Goal: Check status

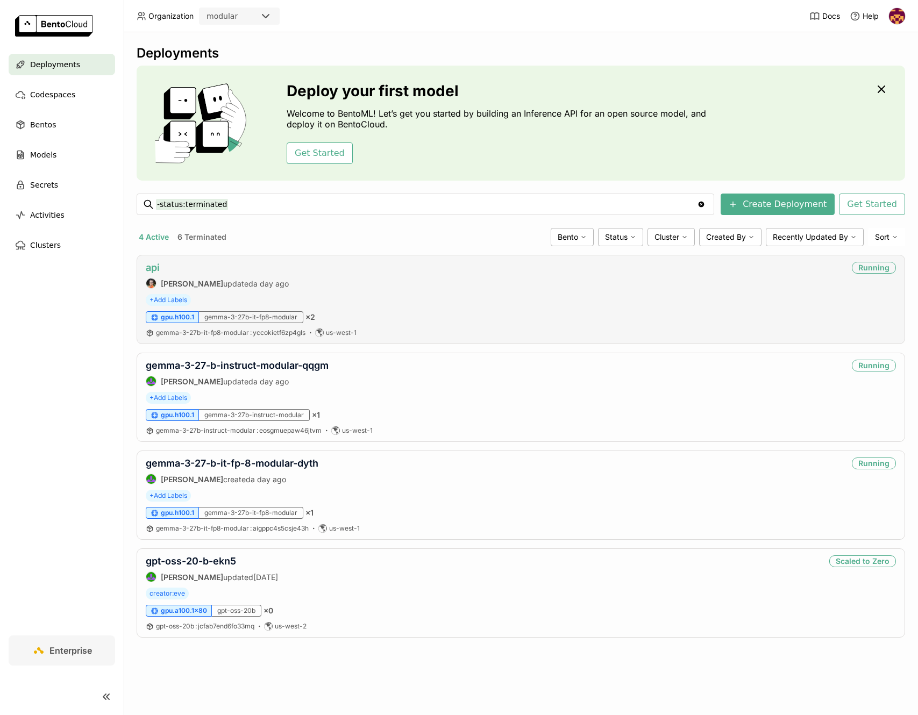
click at [156, 267] on link "api" at bounding box center [153, 267] width 14 height 11
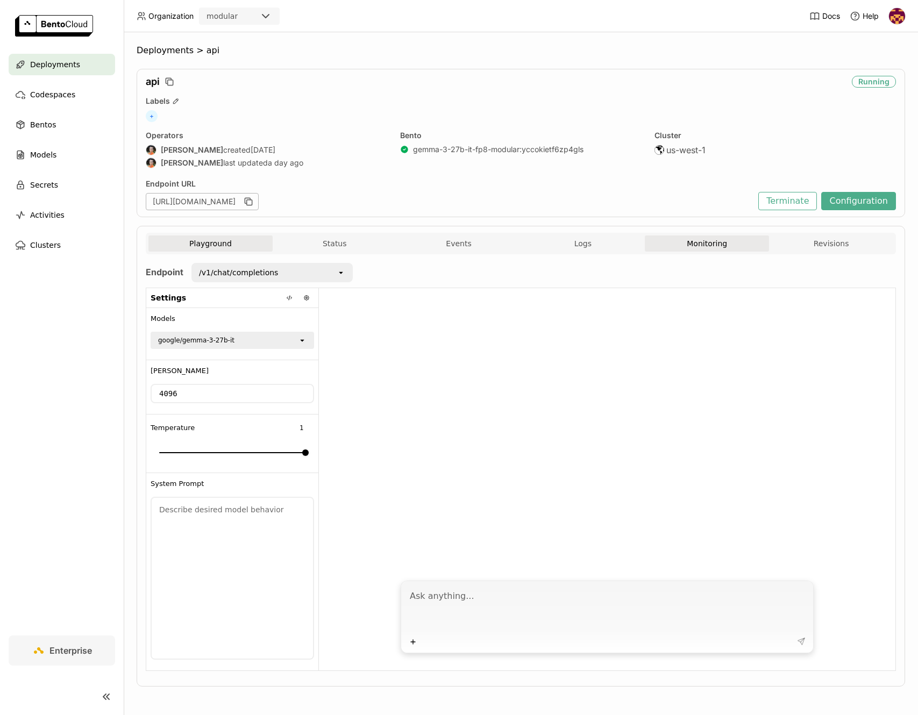
click at [722, 247] on button "Monitoring" at bounding box center [707, 243] width 124 height 16
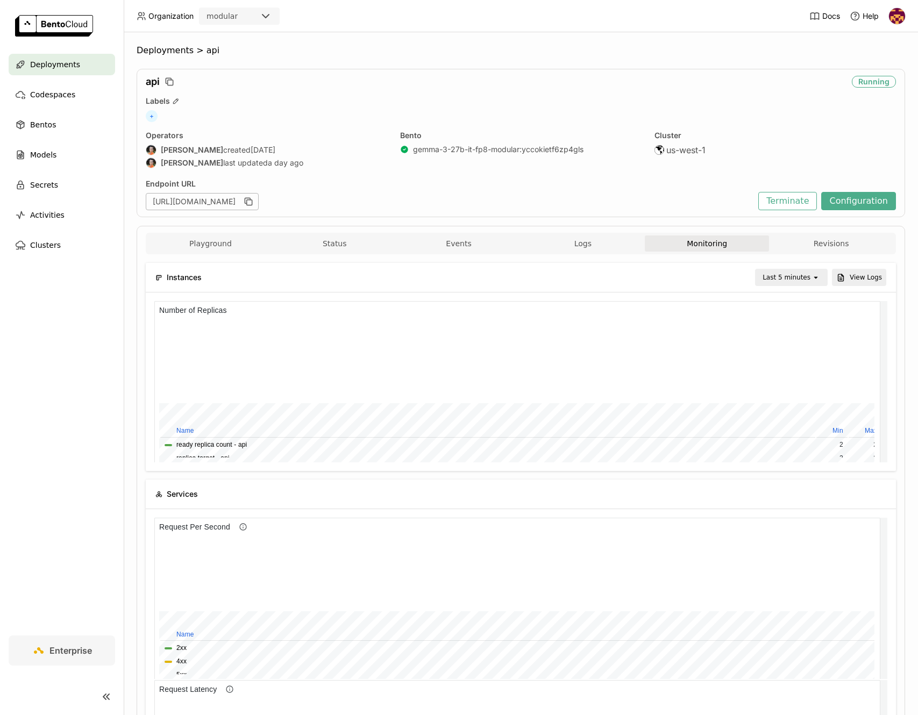
click at [783, 280] on div "Last 5 minutes" at bounding box center [786, 277] width 48 height 11
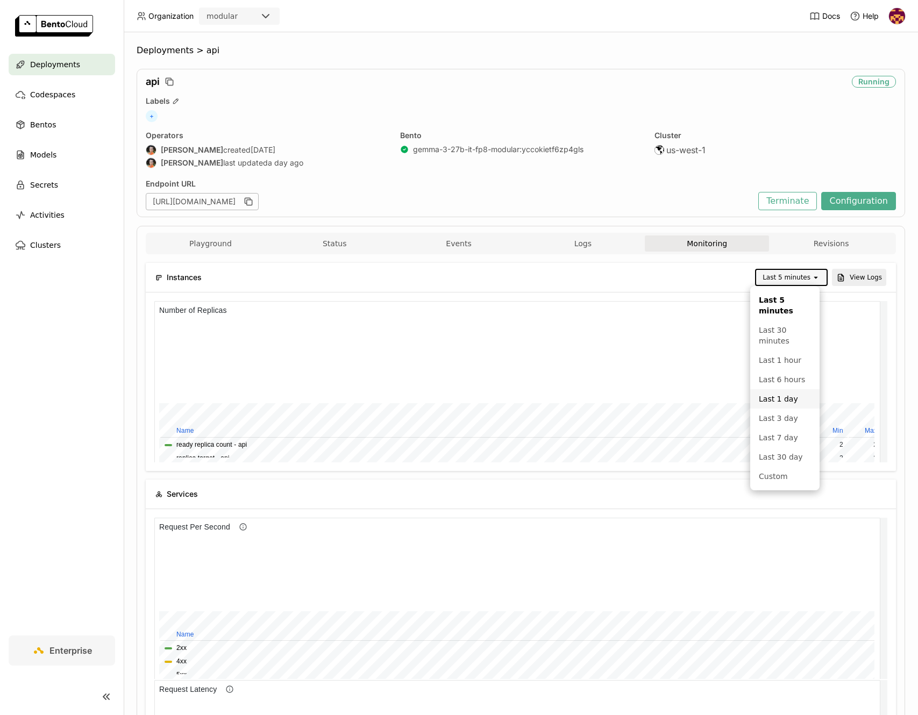
click at [784, 399] on div "Last 1 day" at bounding box center [785, 399] width 52 height 11
